Goal: Task Accomplishment & Management: Use online tool/utility

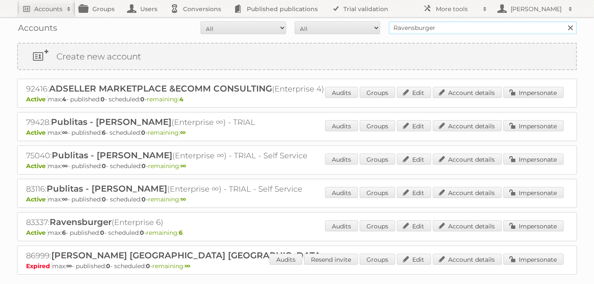
click at [422, 33] on input "Ravensburger" at bounding box center [483, 27] width 188 height 13
type input "cabinet works"
click at [563, 21] on input "Search" at bounding box center [569, 27] width 13 height 13
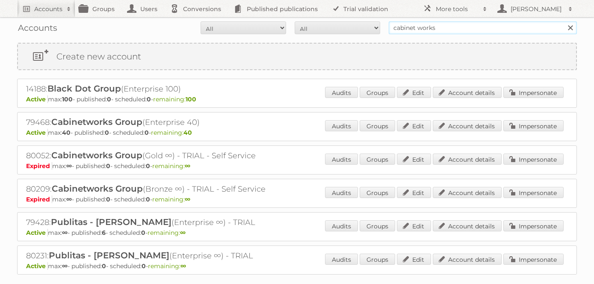
click at [402, 30] on input "cabinet works" at bounding box center [483, 27] width 188 height 13
type input "galls"
click at [563, 21] on input "Search" at bounding box center [569, 27] width 13 height 13
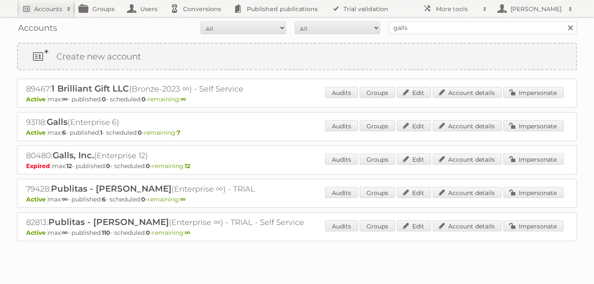
click at [543, 118] on div "93118: Galls (Enterprise 6) Active max: 6 - published: 1 - scheduled: 0 - remai…" at bounding box center [297, 126] width 560 height 29
click at [543, 121] on link "Impersonate" at bounding box center [533, 125] width 60 height 11
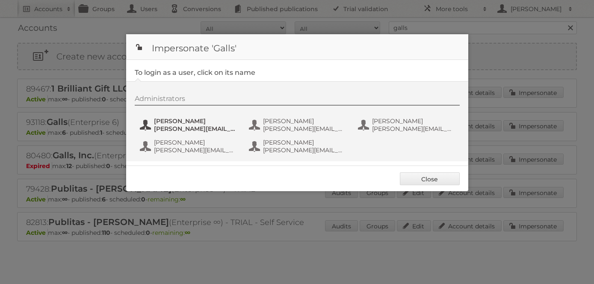
click at [182, 119] on span "Aakash Haryani" at bounding box center [195, 121] width 83 height 8
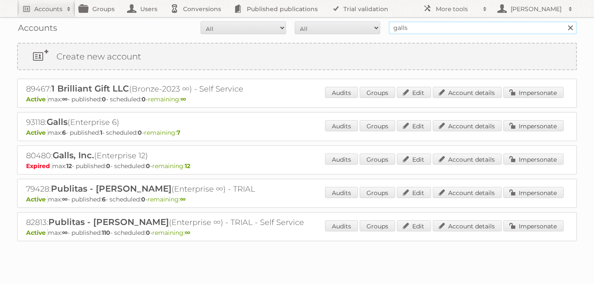
click at [413, 24] on input "galls" at bounding box center [483, 27] width 188 height 13
type input "cabinet works"
click at [563, 21] on input "Search" at bounding box center [569, 27] width 13 height 13
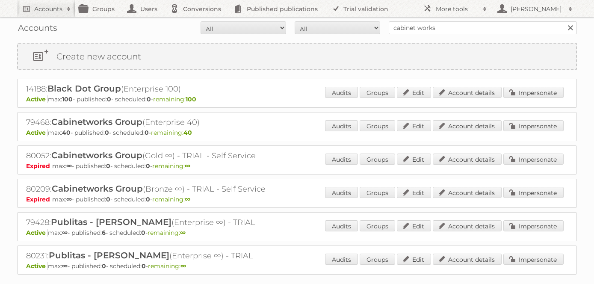
scroll to position [42, 0]
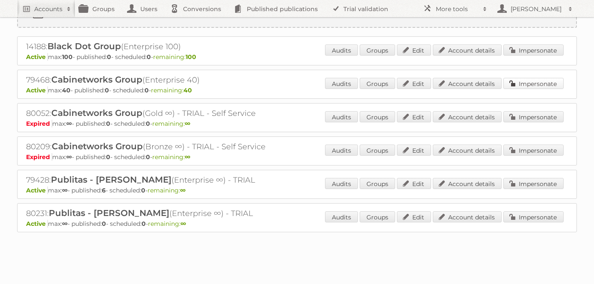
click at [529, 86] on link "Impersonate" at bounding box center [533, 83] width 60 height 11
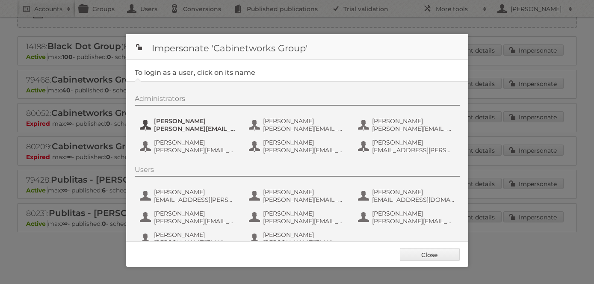
click at [182, 127] on span "[PERSON_NAME][EMAIL_ADDRESS][PERSON_NAME][DOMAIN_NAME]" at bounding box center [195, 129] width 83 height 8
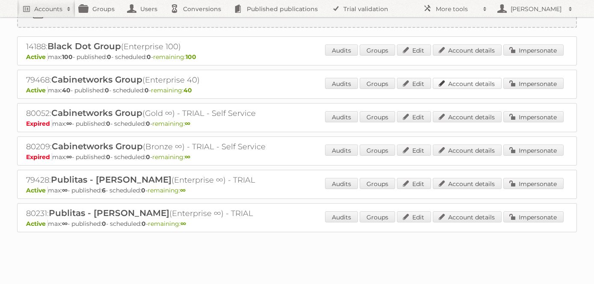
click at [477, 84] on link "Account details" at bounding box center [467, 83] width 69 height 11
